Goal: Navigation & Orientation: Find specific page/section

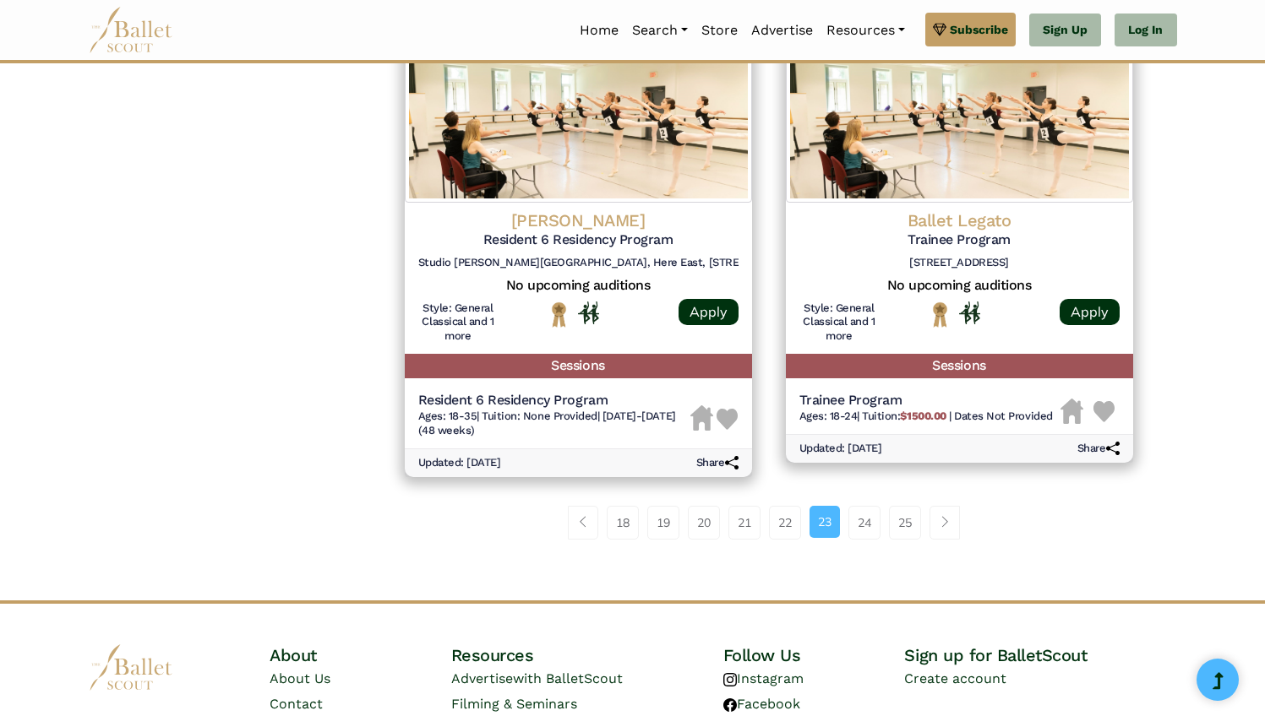
scroll to position [2218, 0]
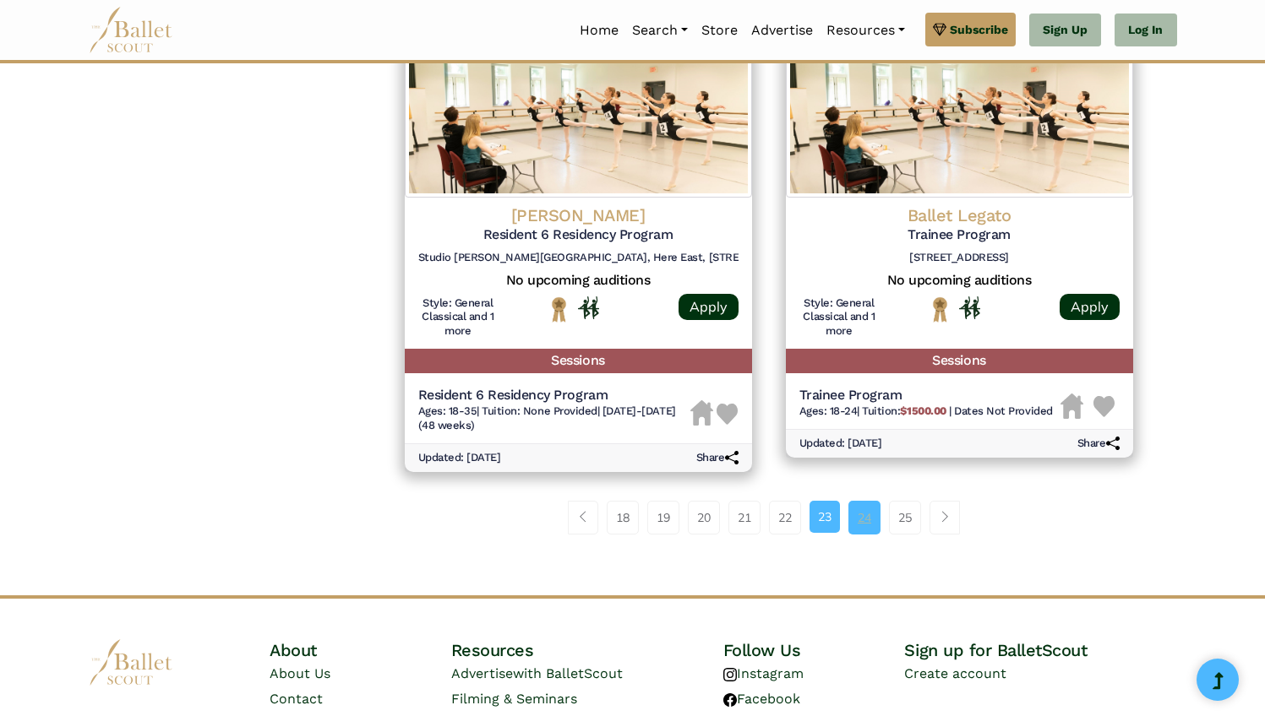
click at [872, 525] on link "24" at bounding box center [864, 518] width 32 height 34
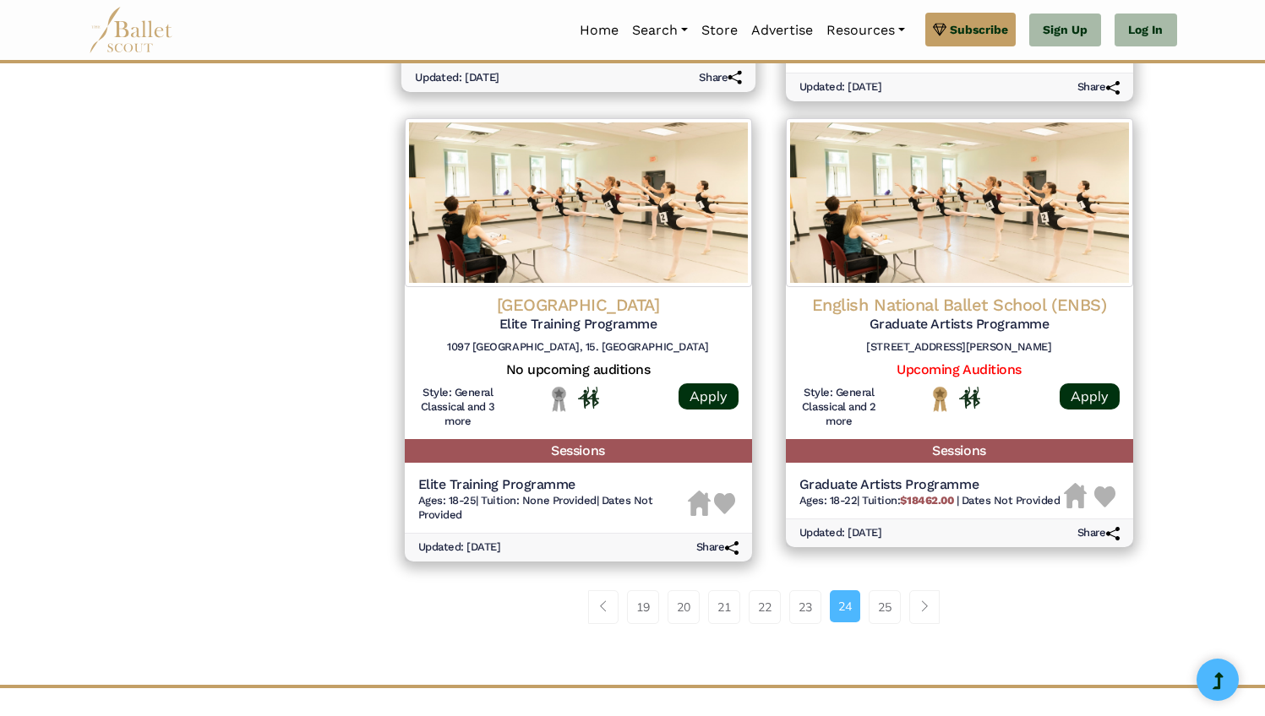
scroll to position [2083, 0]
click at [891, 606] on link "25" at bounding box center [884, 607] width 32 height 34
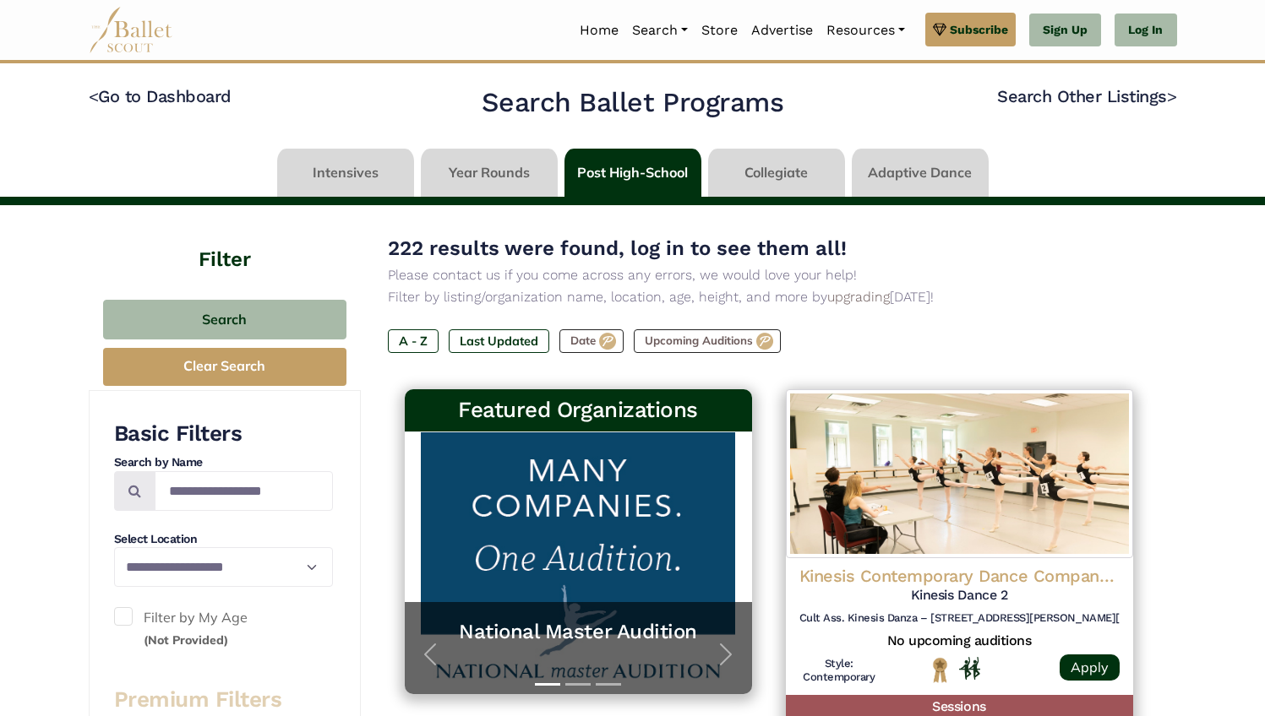
click at [782, 167] on link at bounding box center [776, 173] width 137 height 48
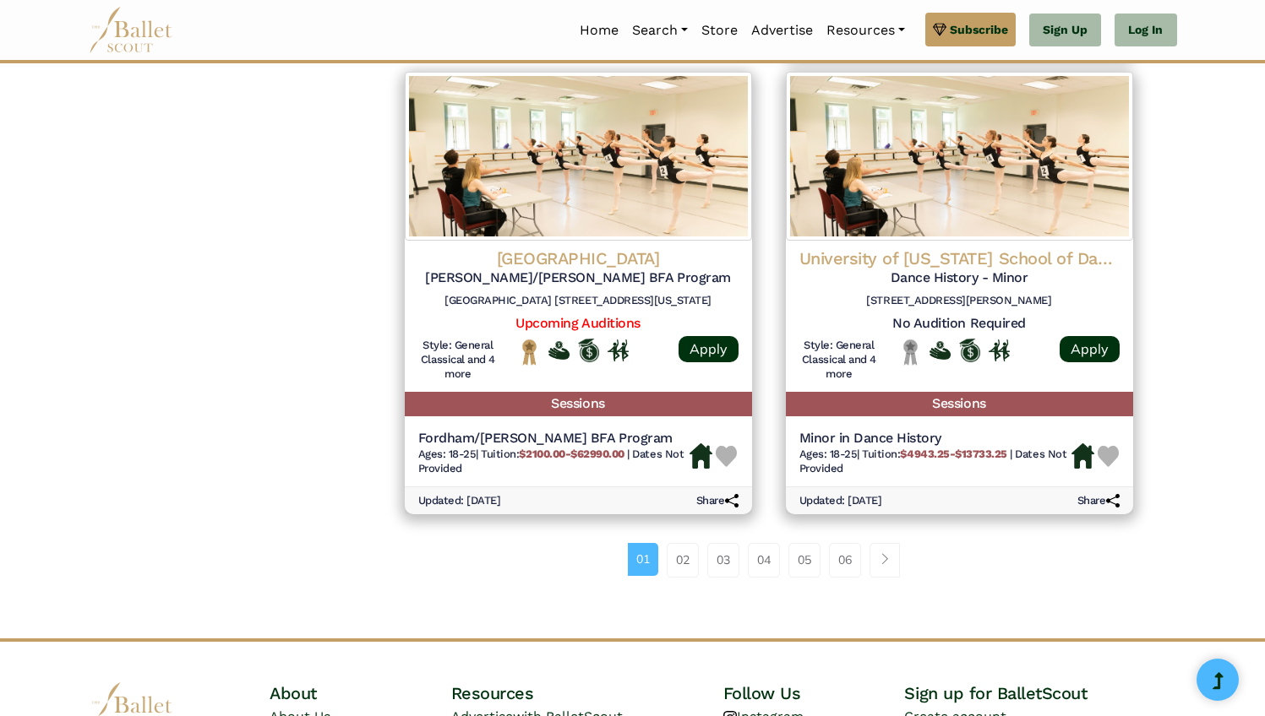
scroll to position [2184, 0]
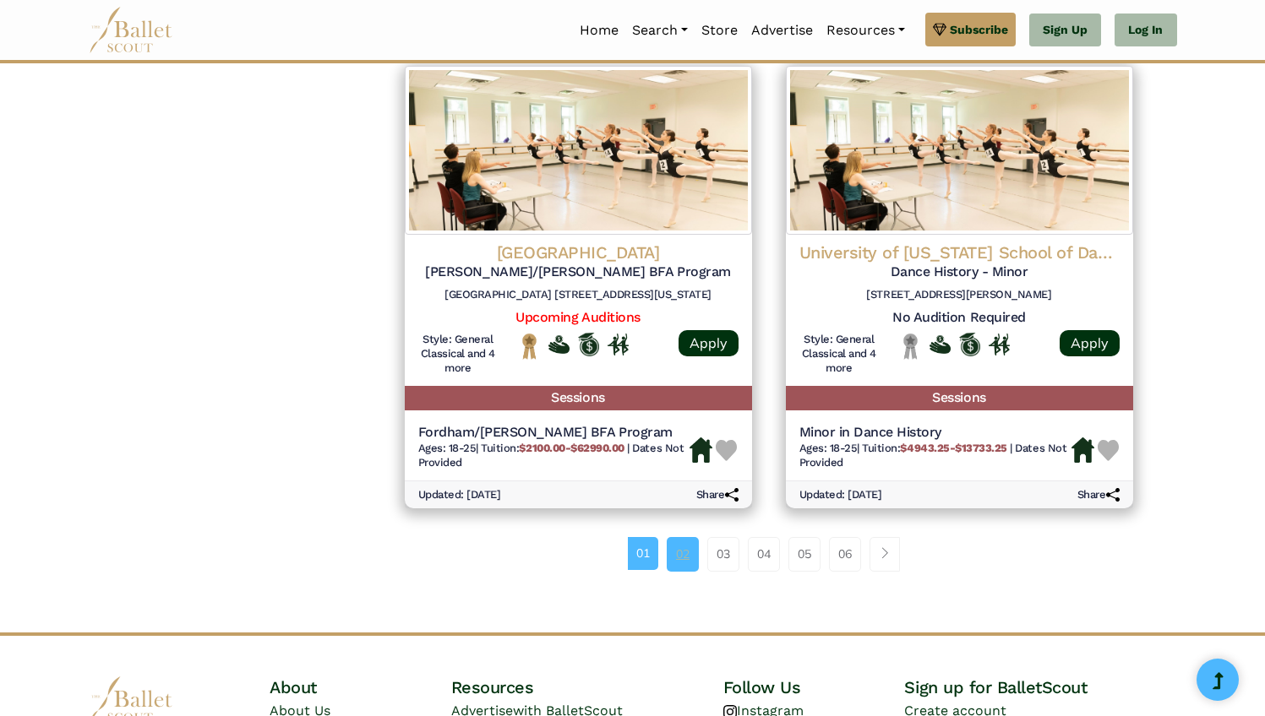
click at [680, 563] on link "02" at bounding box center [682, 554] width 32 height 34
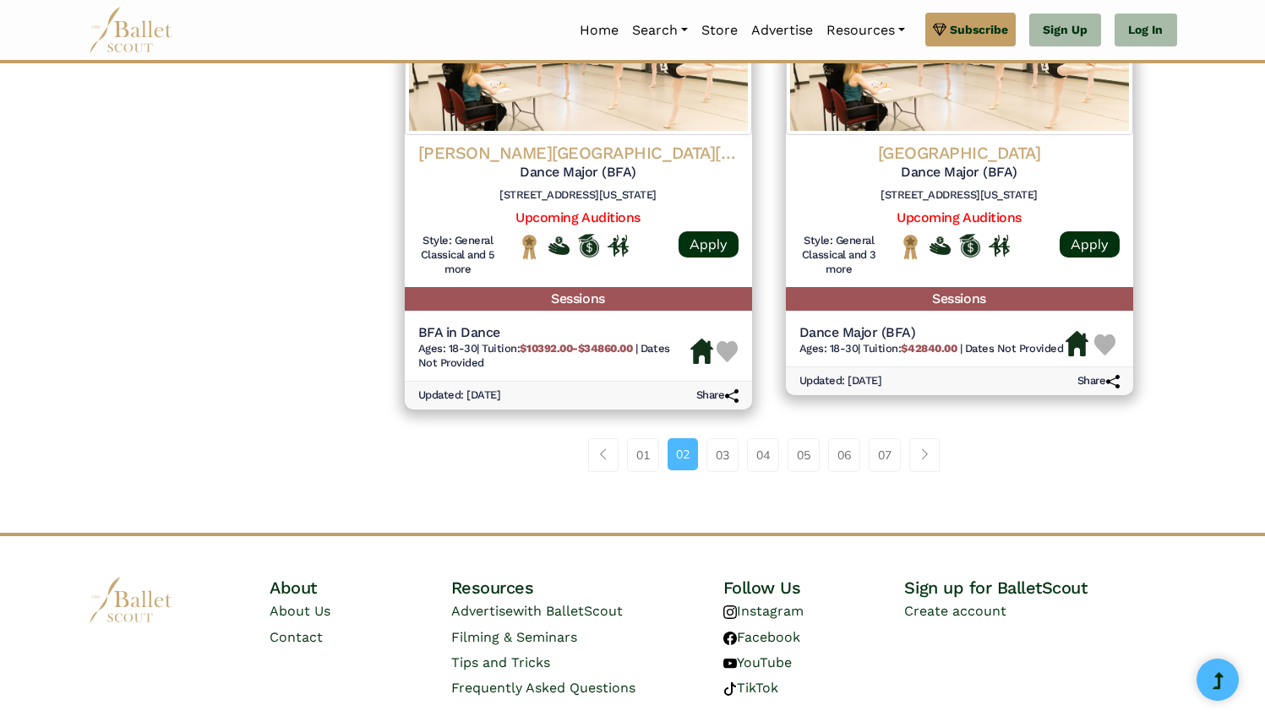
scroll to position [2233, 0]
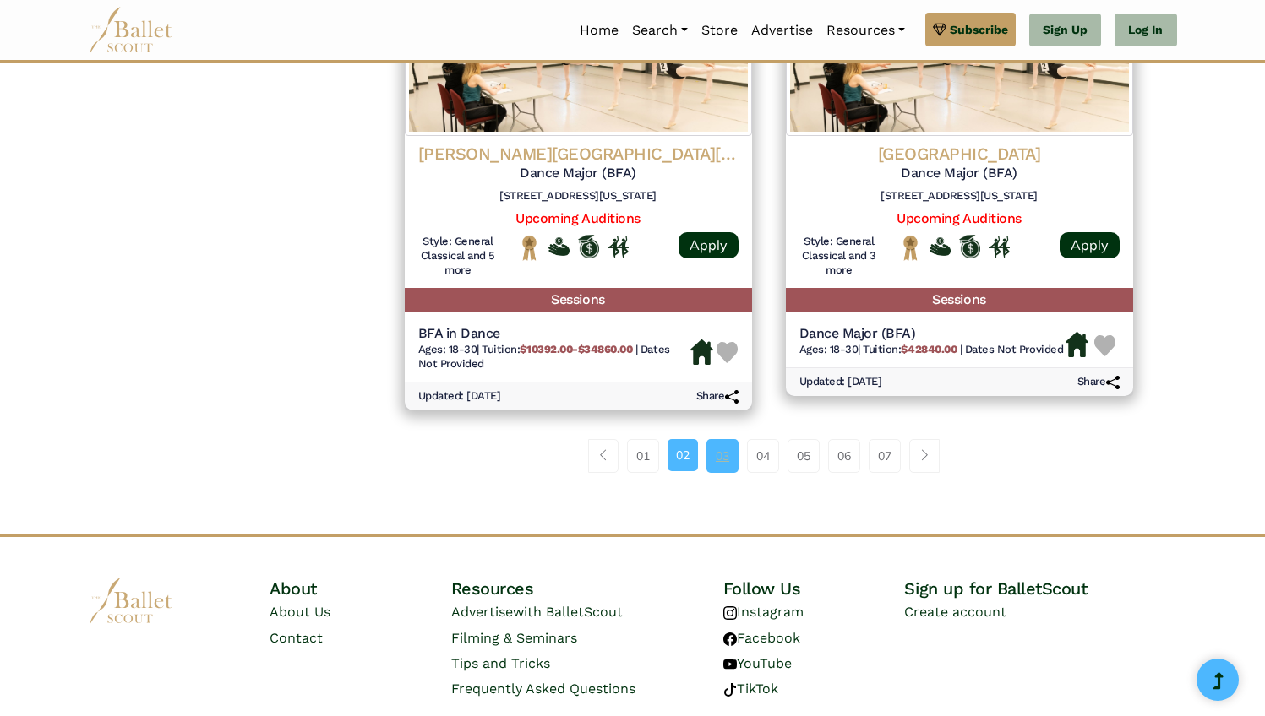
click at [720, 471] on link "03" at bounding box center [722, 456] width 32 height 34
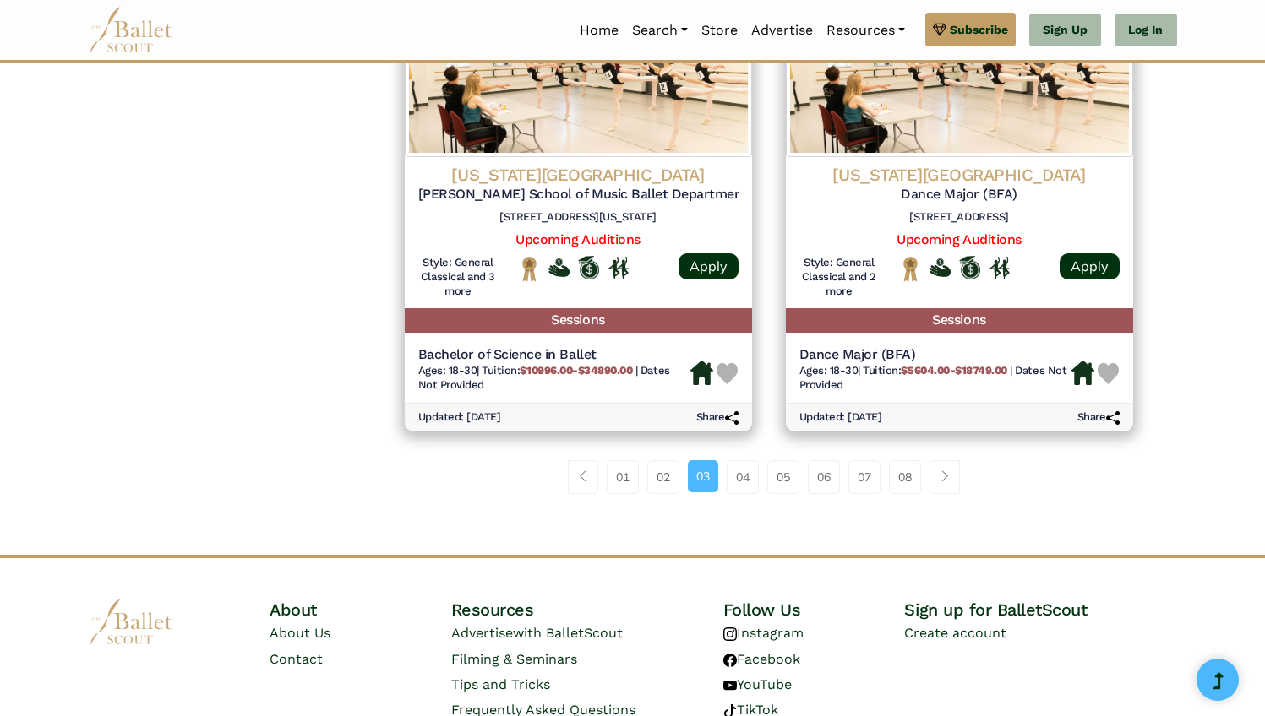
scroll to position [2244, 0]
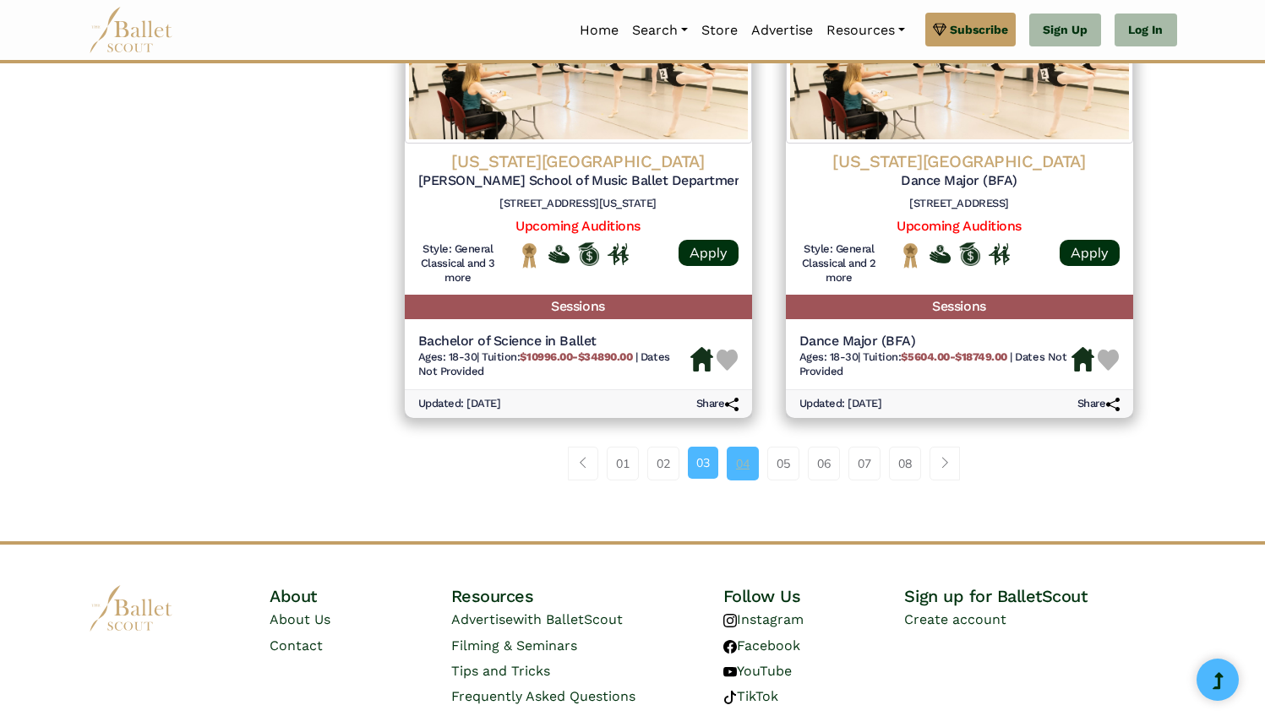
click at [745, 468] on link "04" at bounding box center [742, 464] width 32 height 34
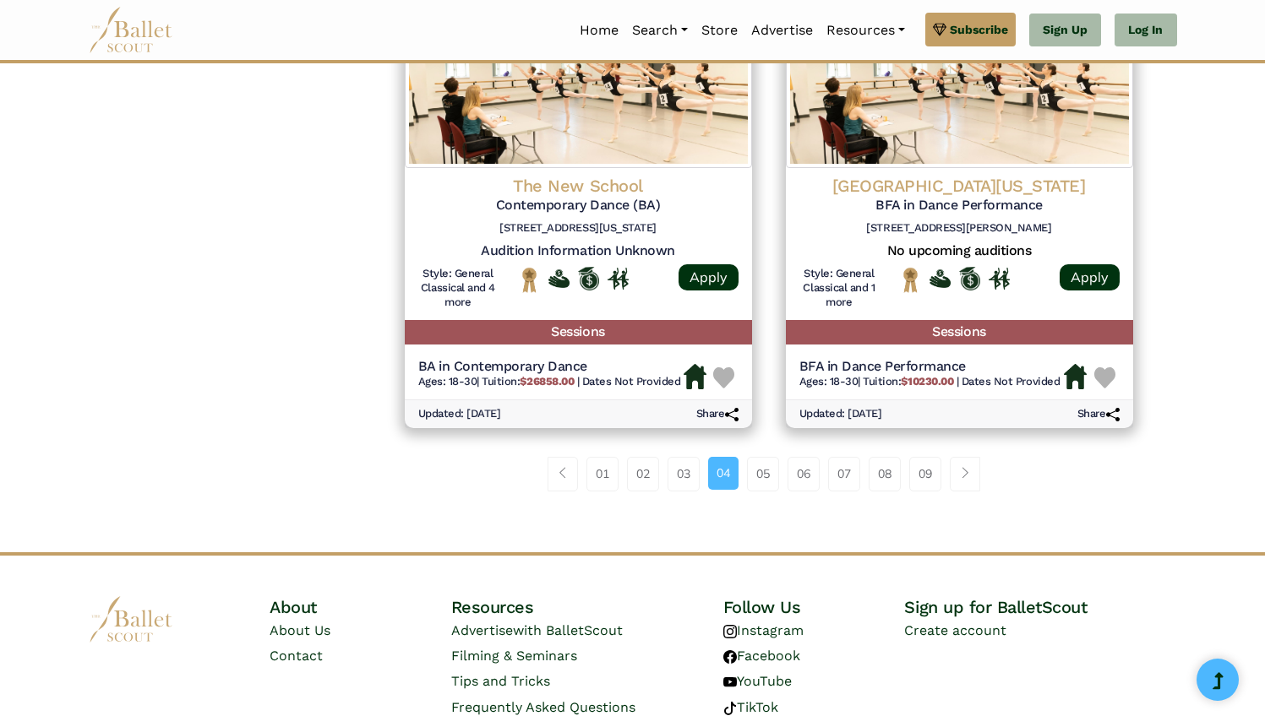
scroll to position [2264, 0]
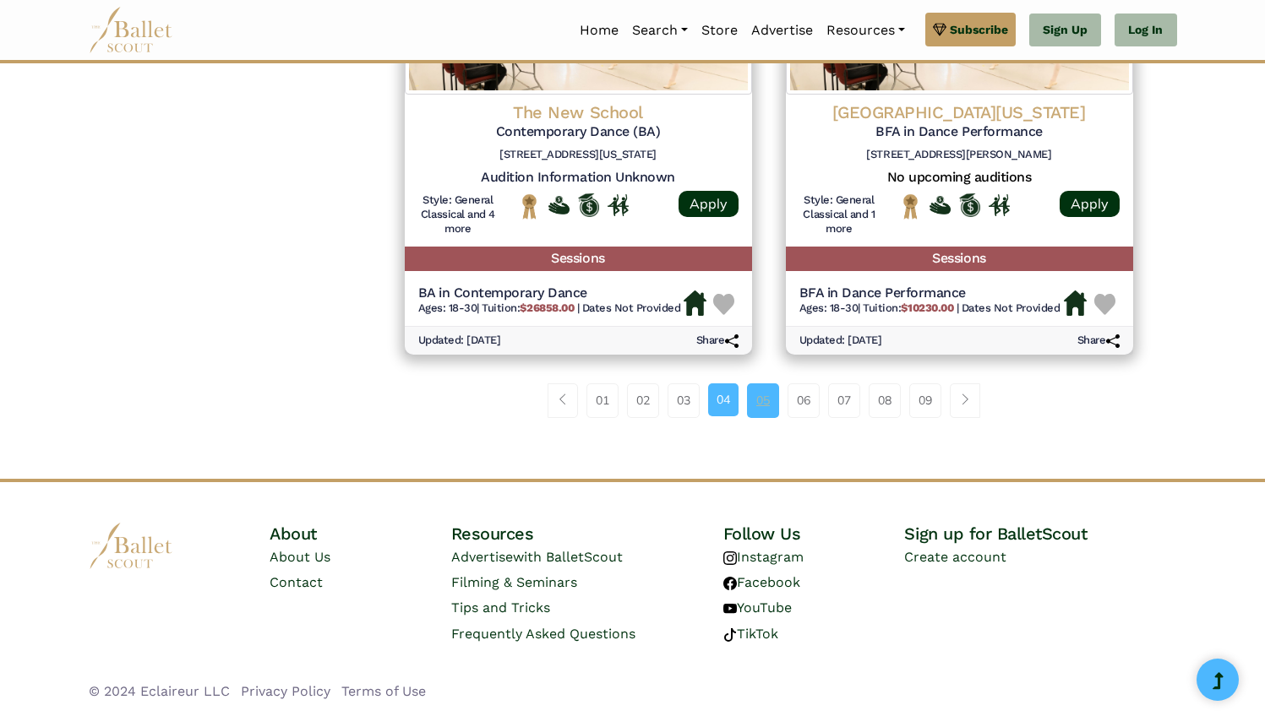
click at [765, 410] on link "05" at bounding box center [763, 401] width 32 height 34
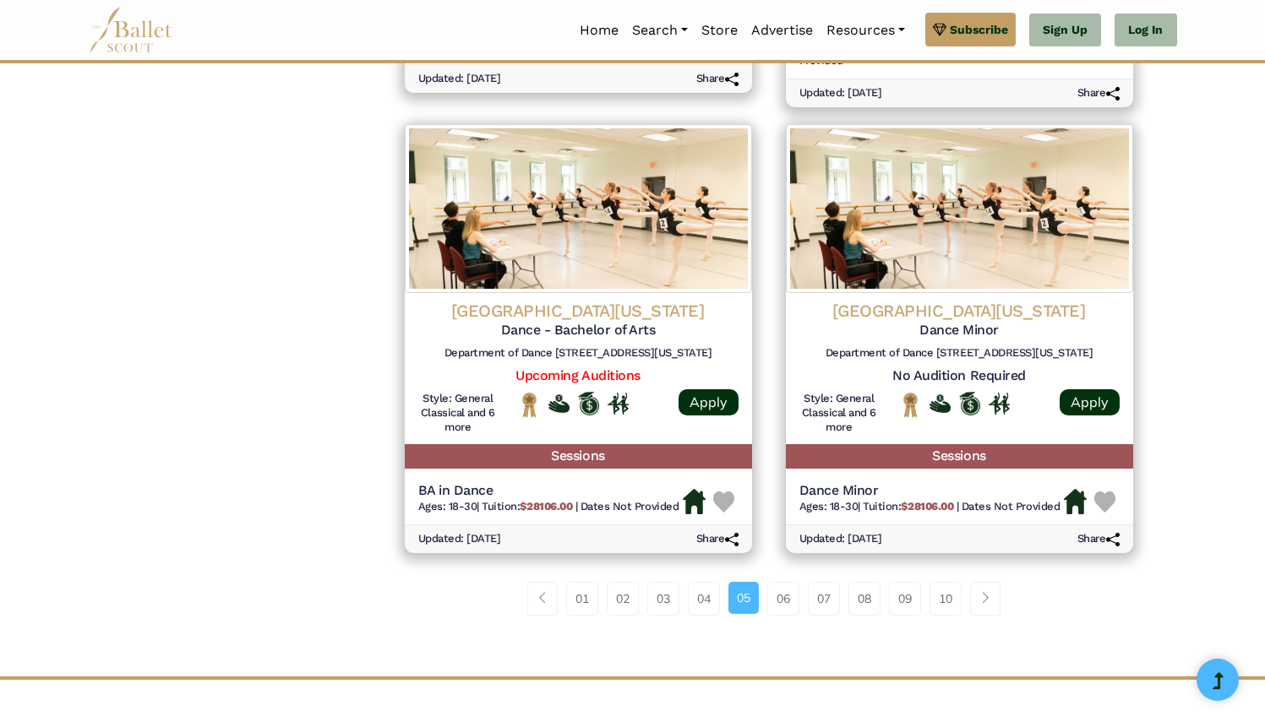
scroll to position [2307, 0]
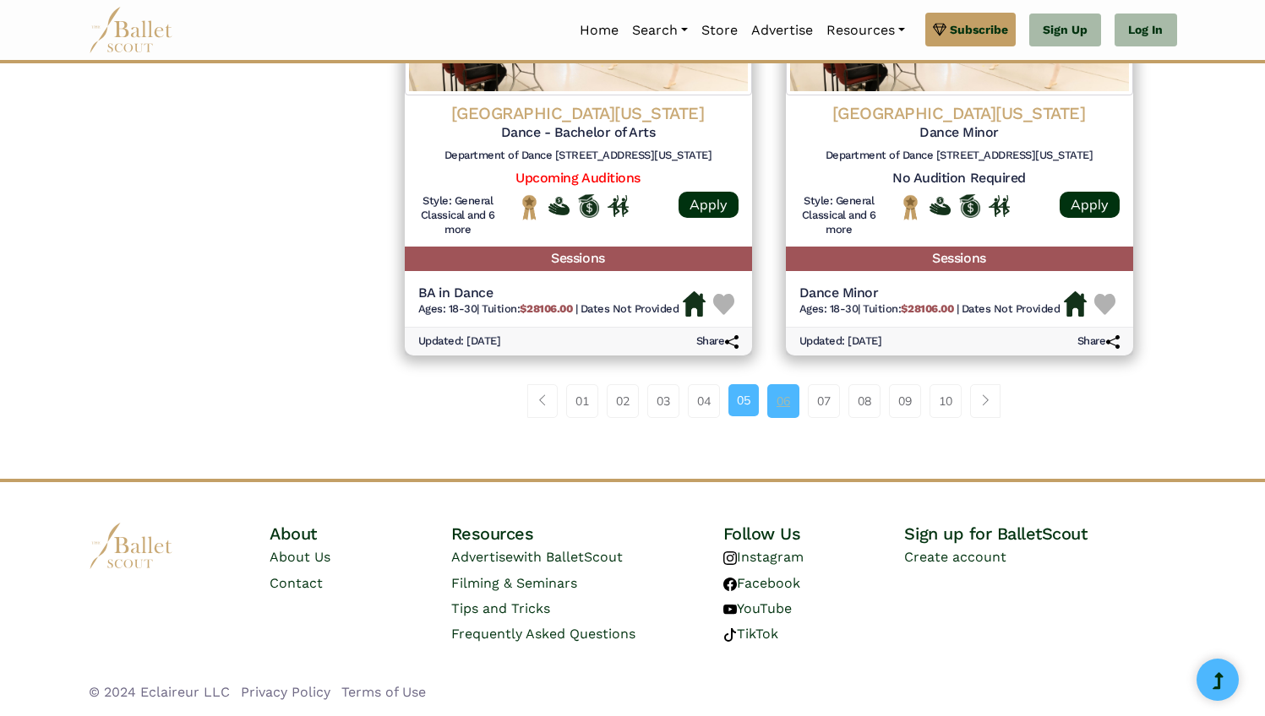
click at [789, 405] on link "06" at bounding box center [783, 401] width 32 height 34
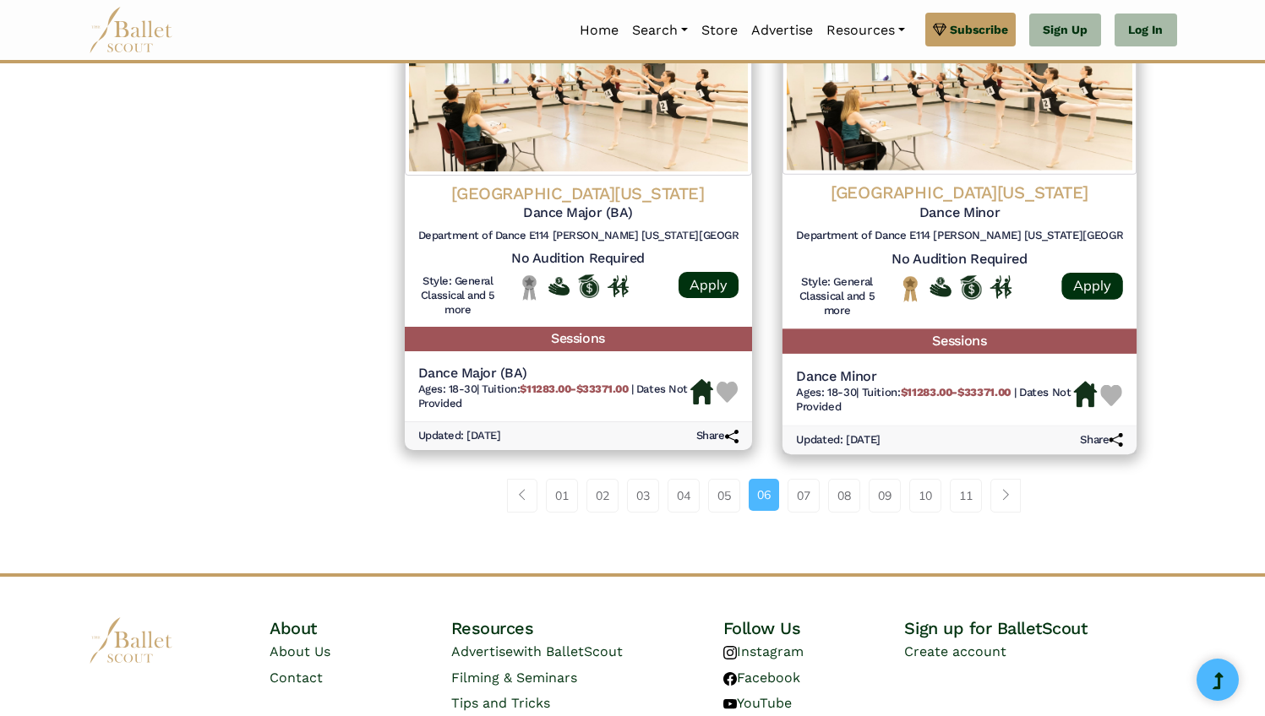
scroll to position [2266, 0]
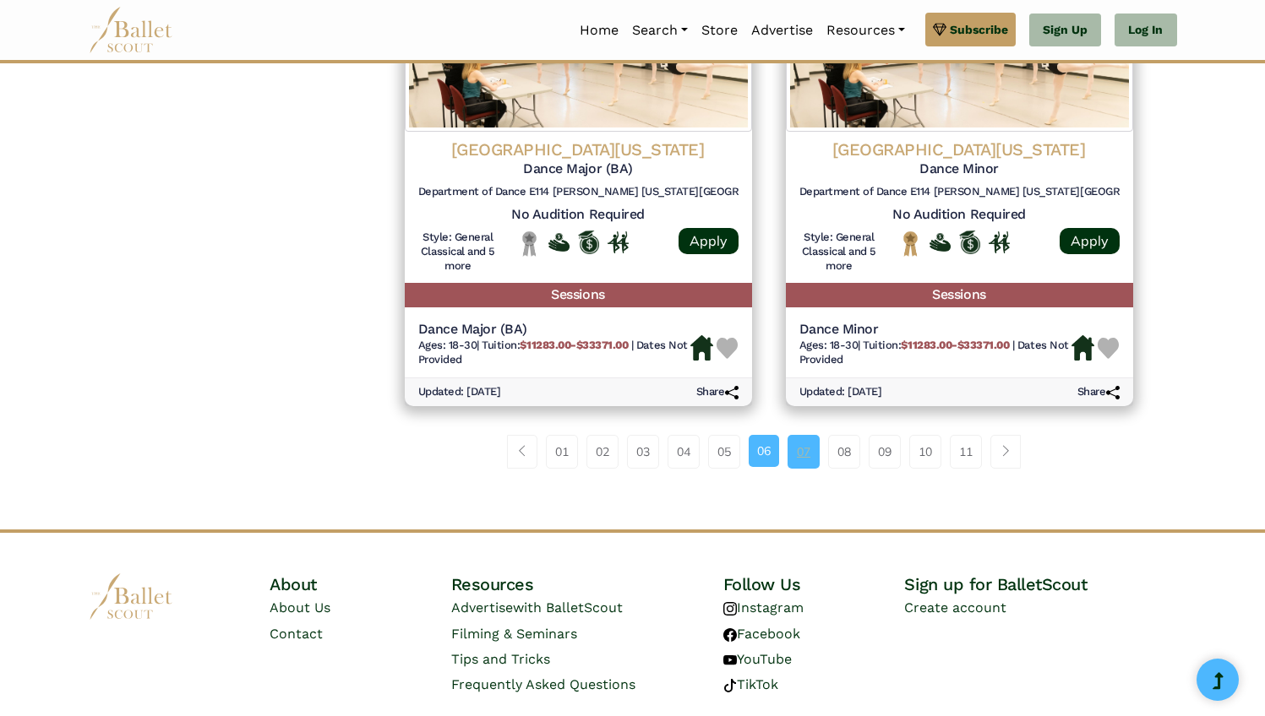
click at [808, 443] on link "07" at bounding box center [803, 452] width 32 height 34
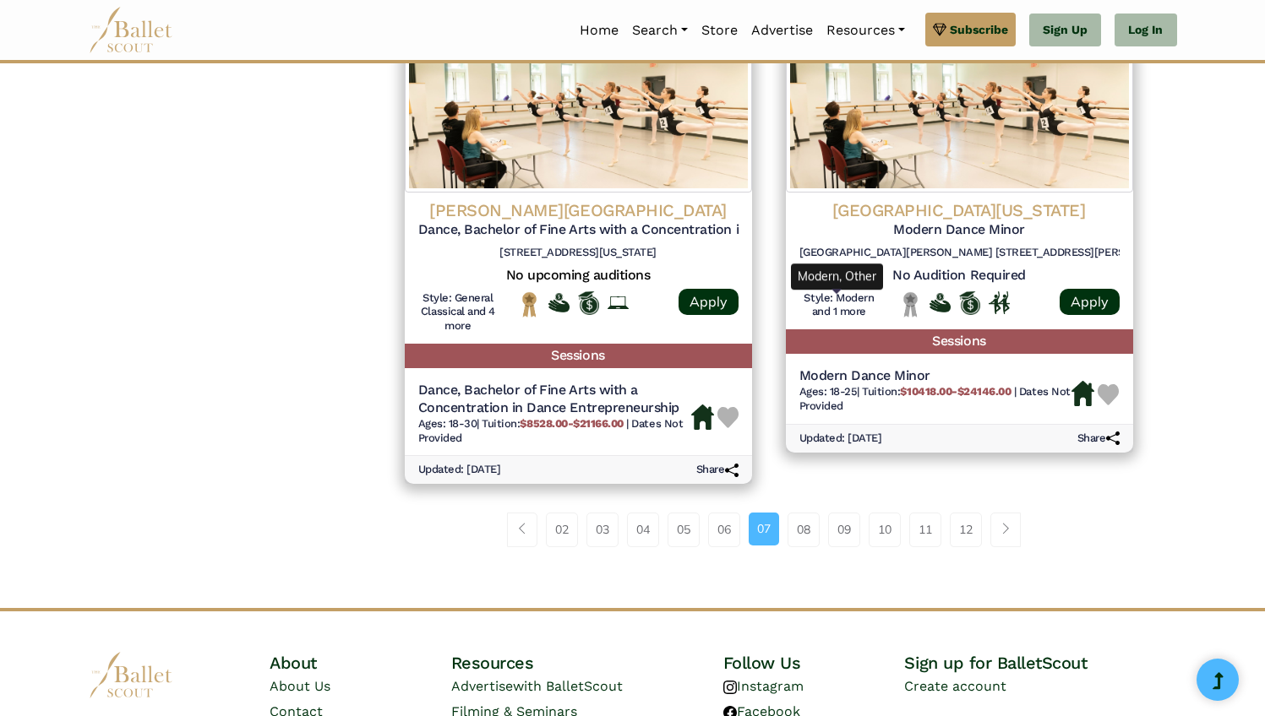
scroll to position [2226, 0]
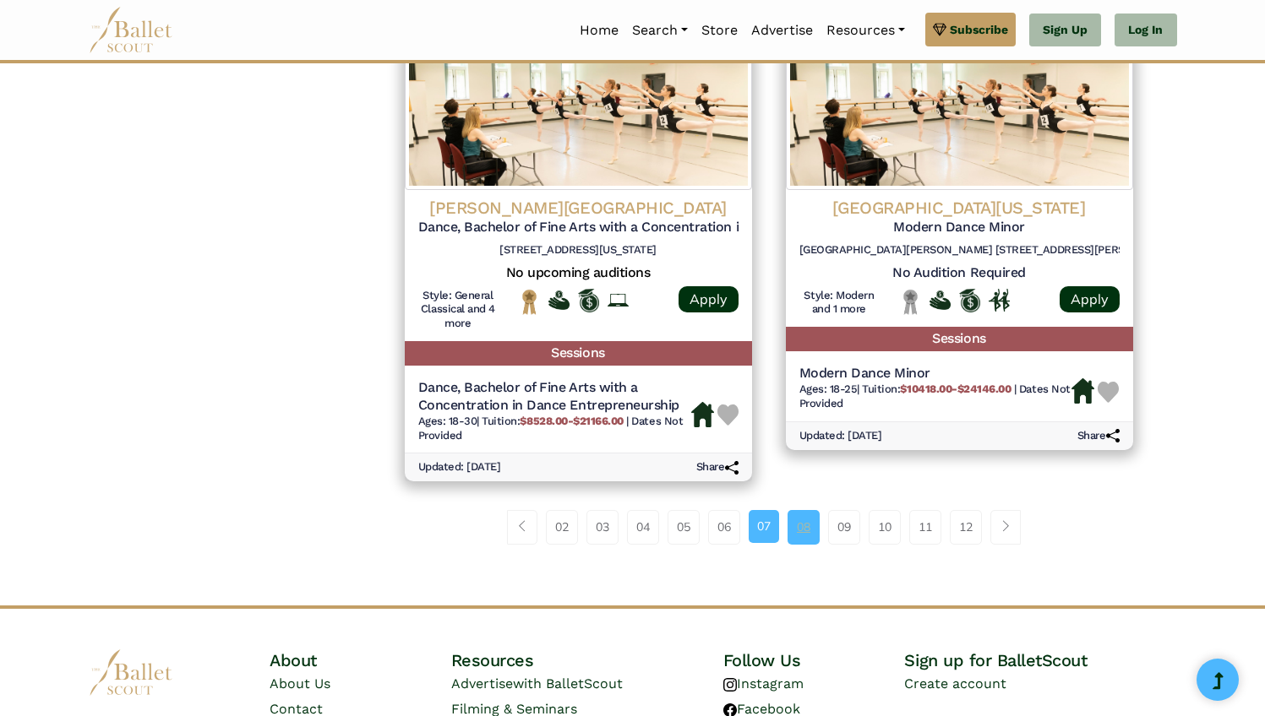
click at [803, 534] on link "08" at bounding box center [803, 527] width 32 height 34
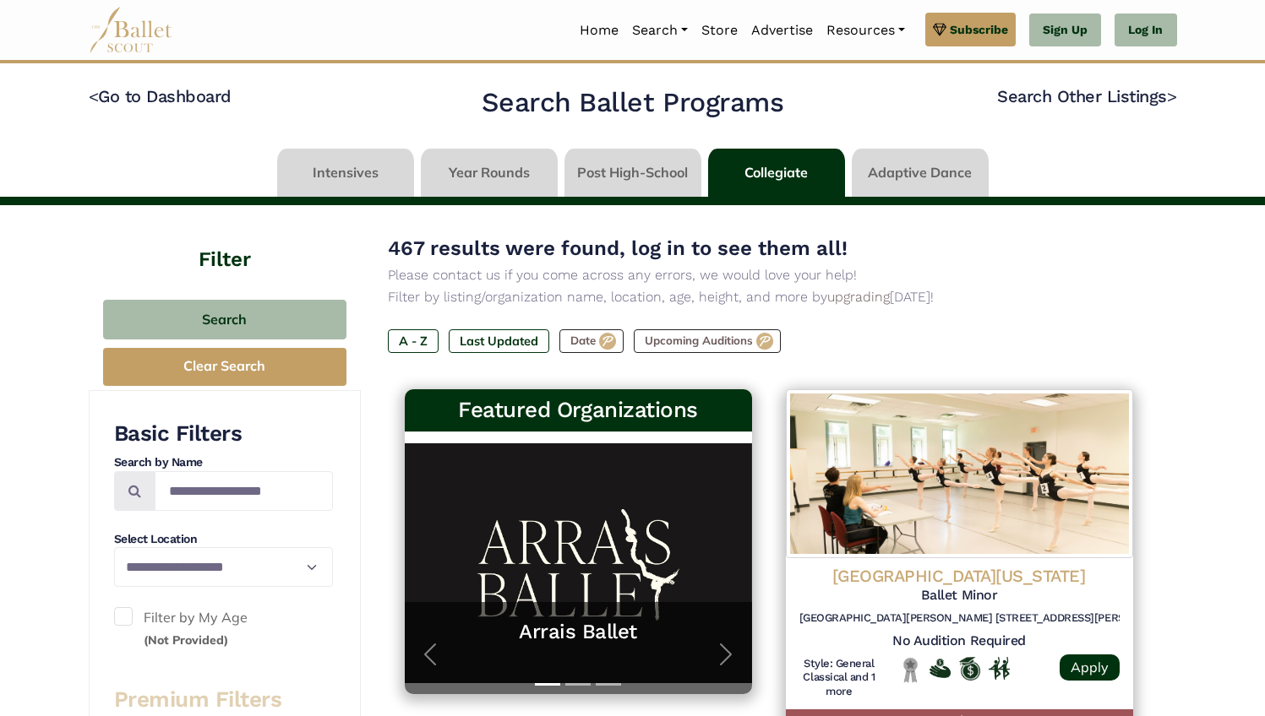
click at [602, 182] on link at bounding box center [632, 173] width 137 height 48
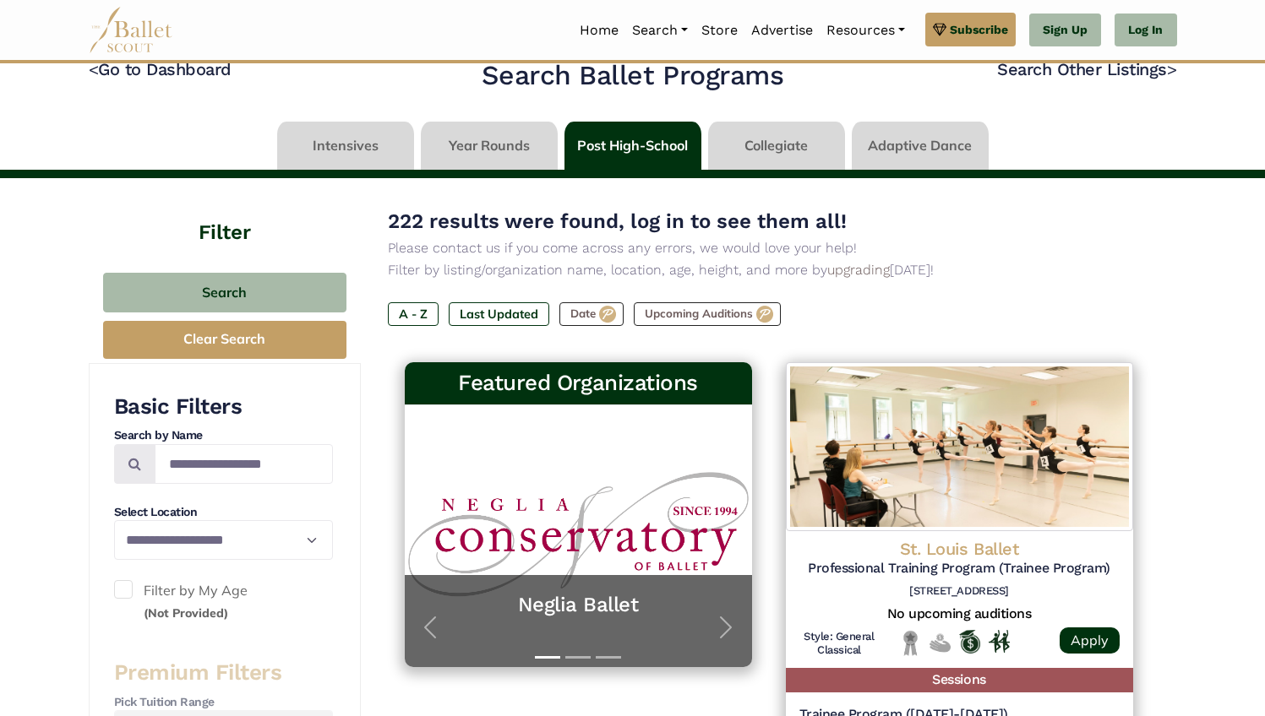
scroll to position [16, 0]
